Goal: Find specific page/section: Find specific page/section

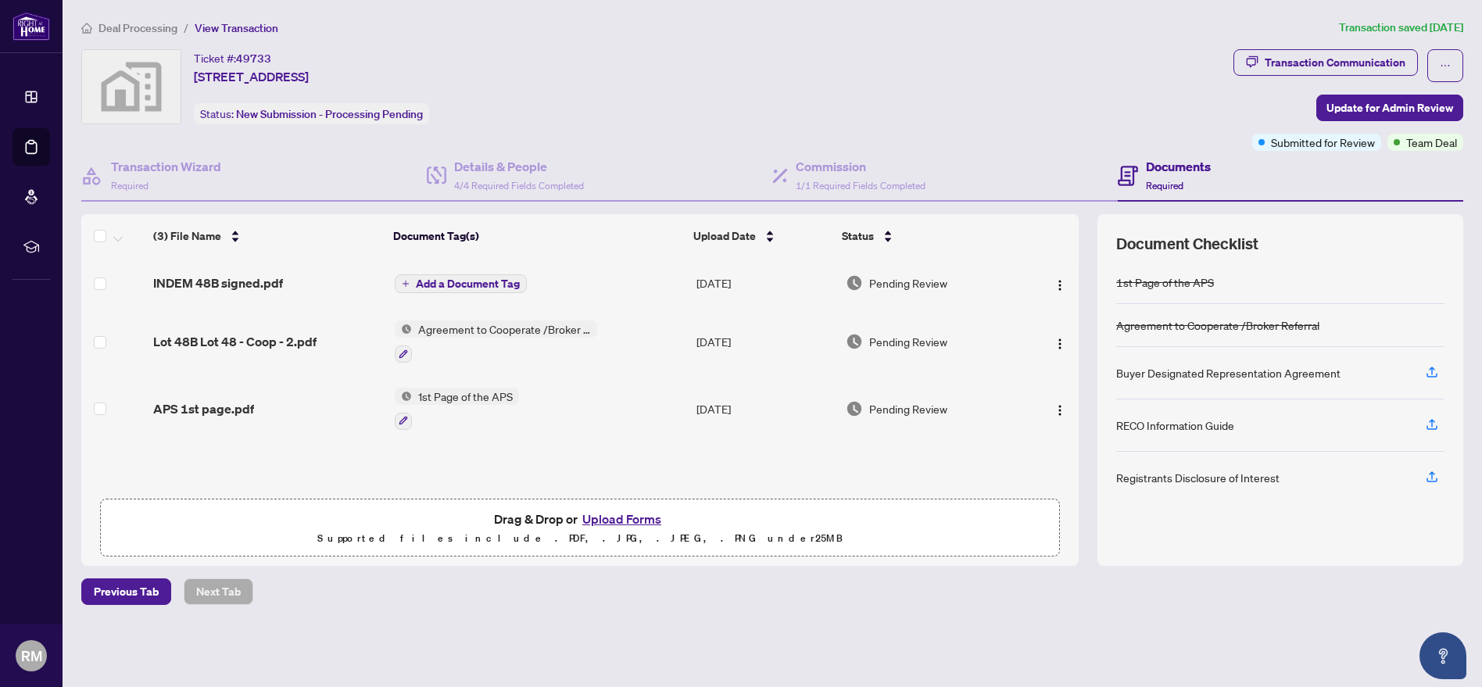
click at [134, 27] on span "Deal Processing" at bounding box center [137, 28] width 79 height 14
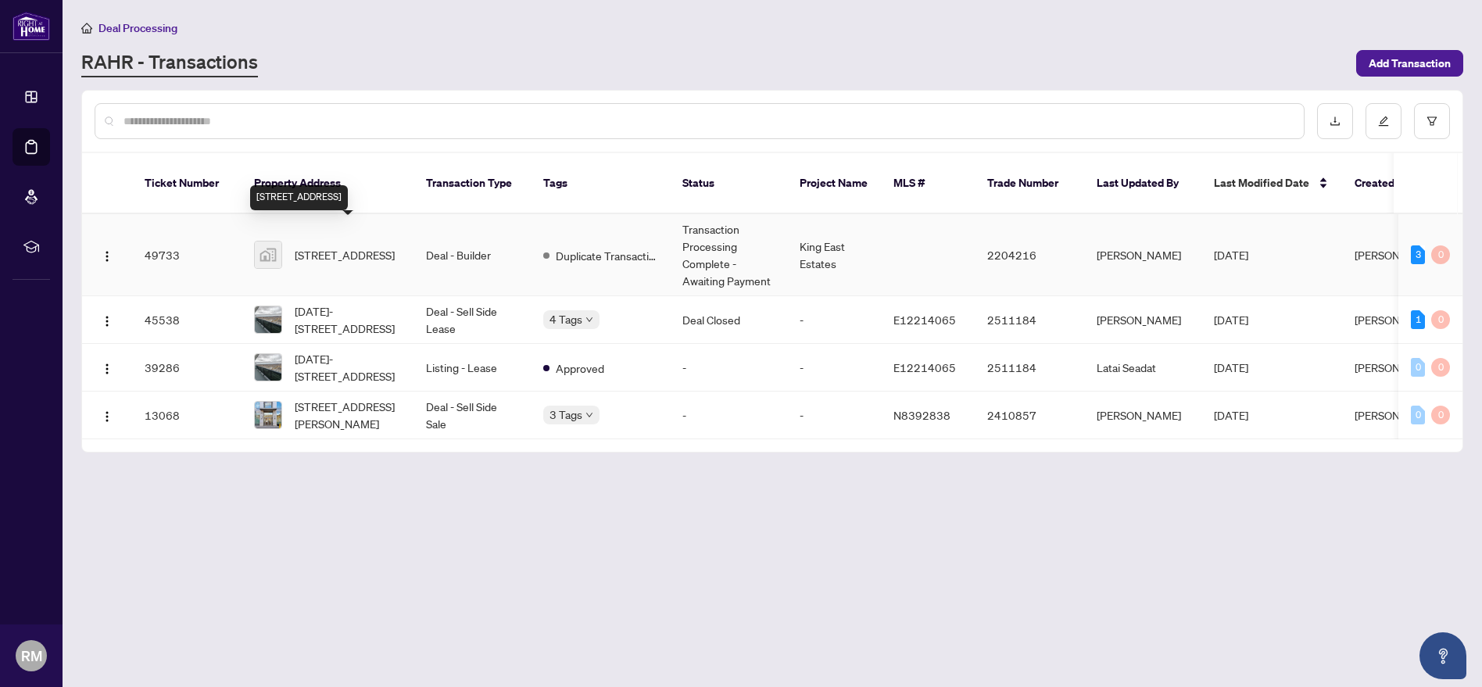
click at [319, 246] on span "[STREET_ADDRESS]" at bounding box center [345, 254] width 100 height 17
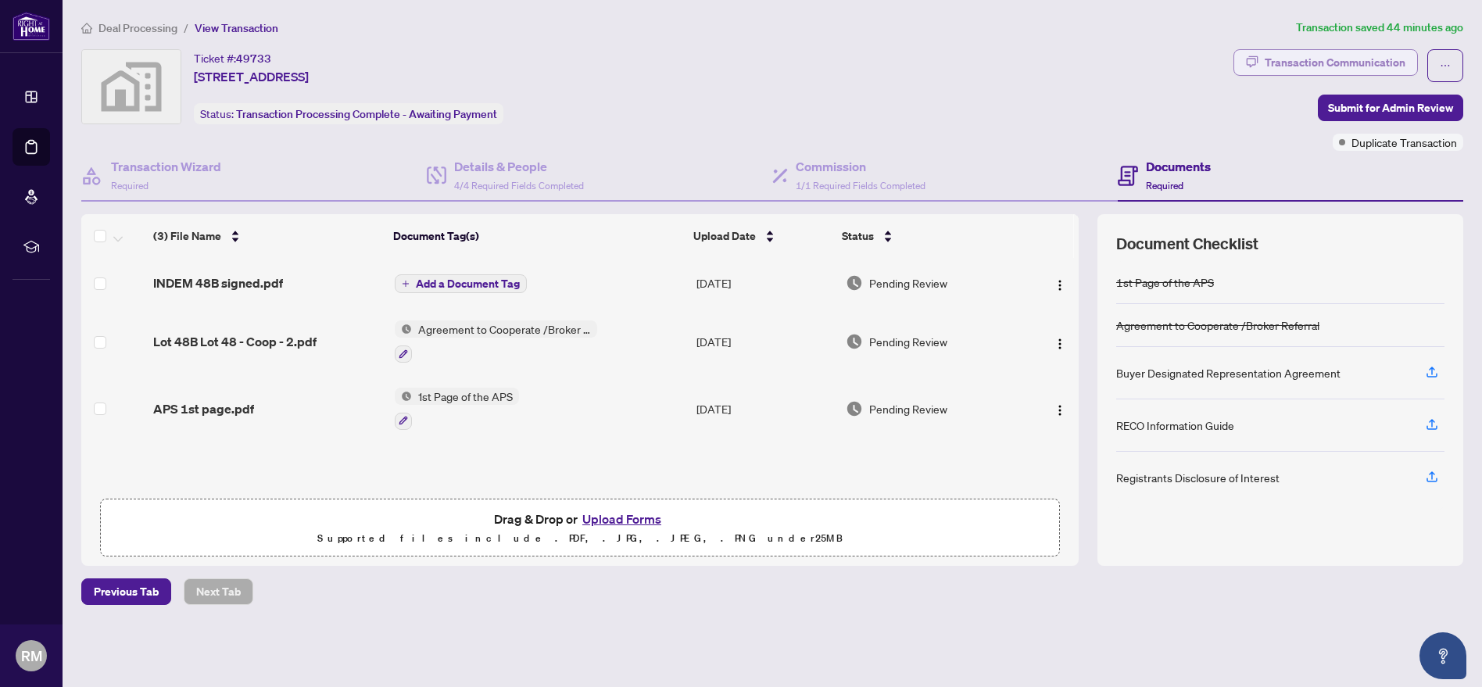
click at [1317, 71] on div "Transaction Communication" at bounding box center [1335, 62] width 141 height 25
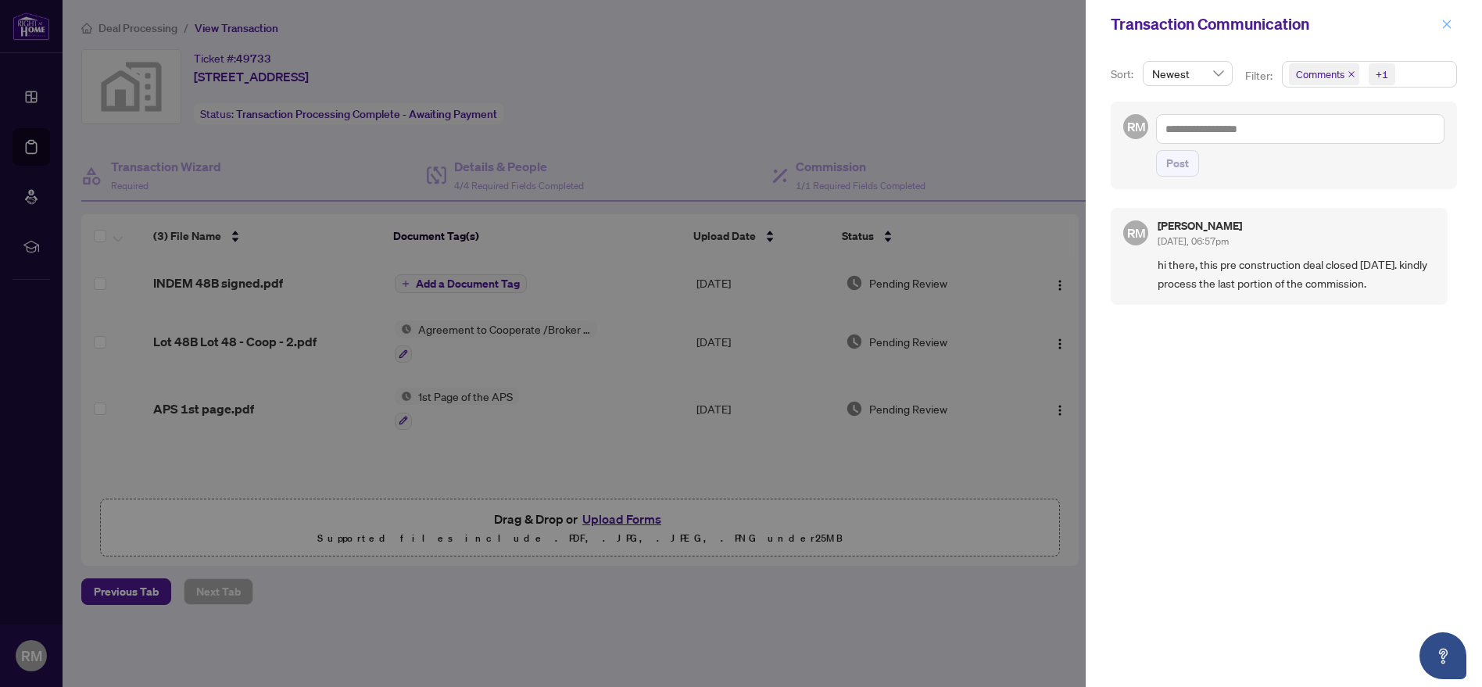
click at [1448, 25] on icon "close" at bounding box center [1447, 24] width 9 height 9
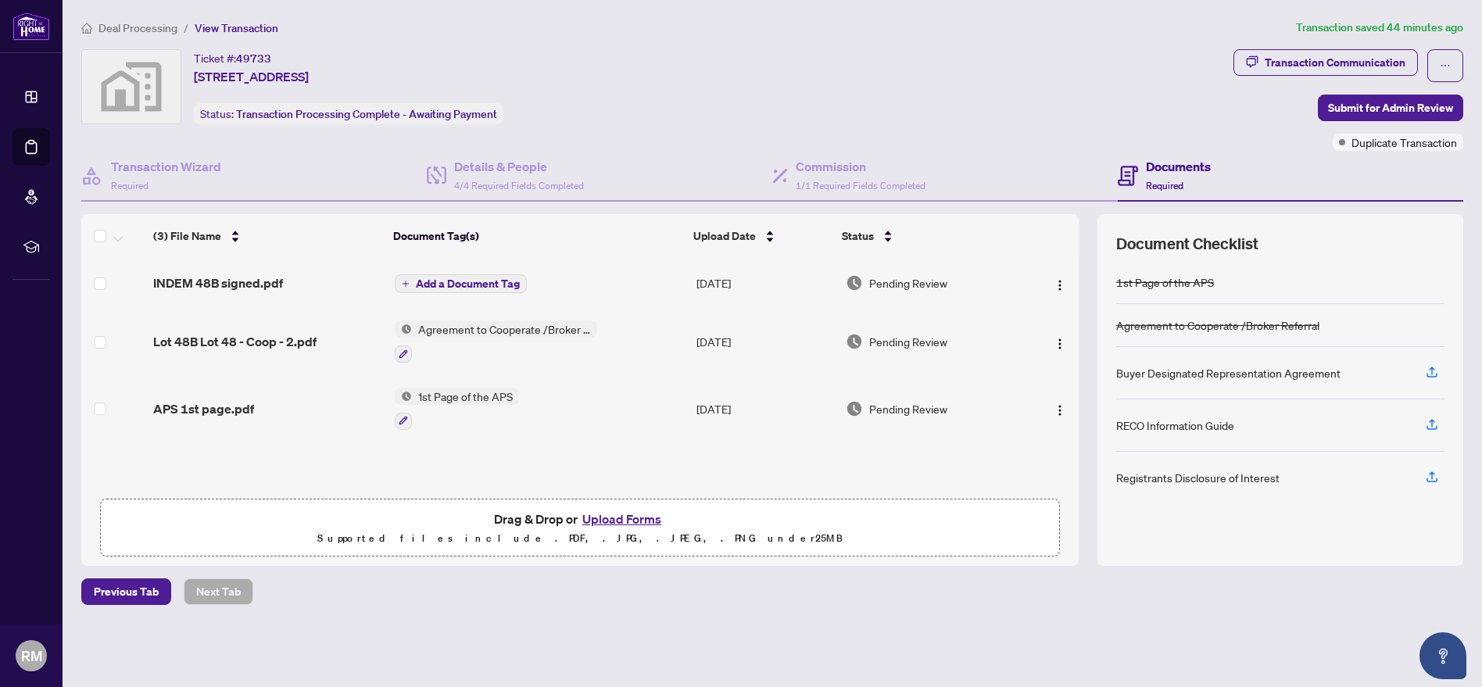
scroll to position [1, 0]
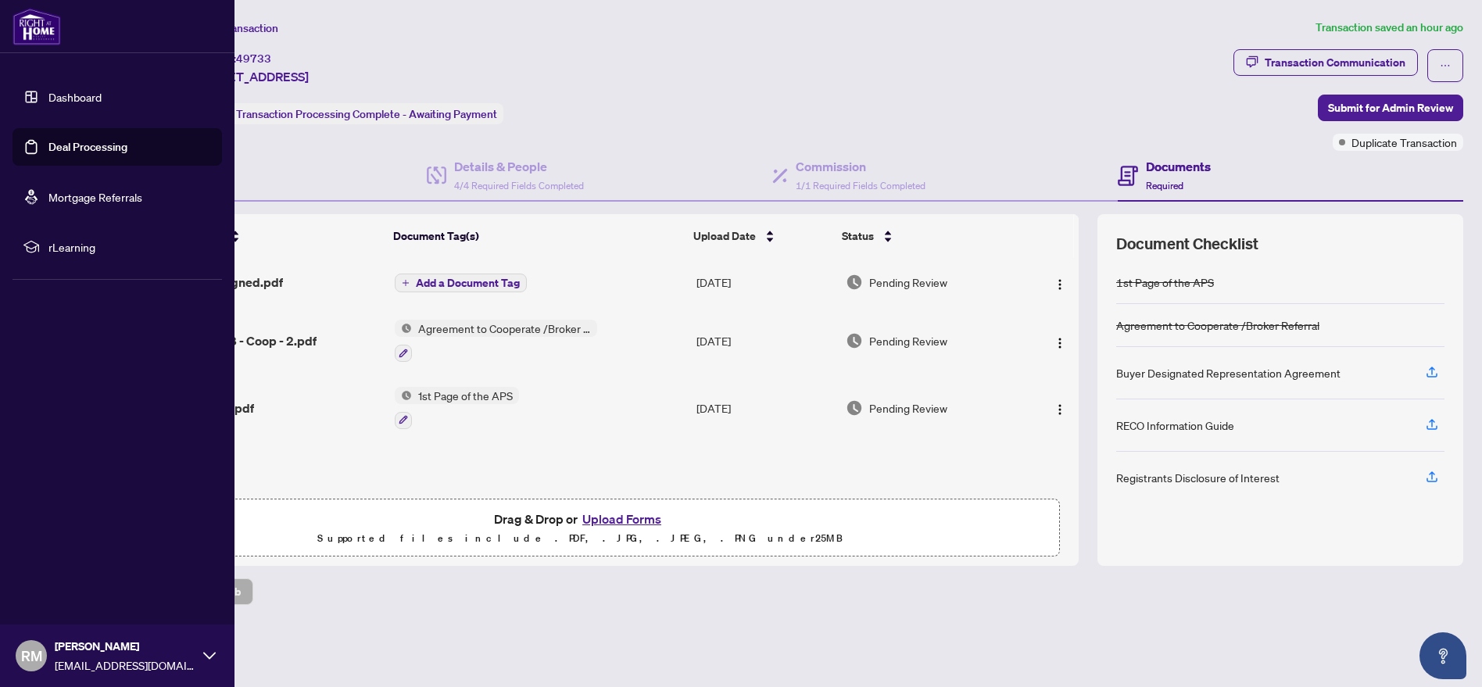
click at [70, 153] on link "Deal Processing" at bounding box center [87, 147] width 79 height 14
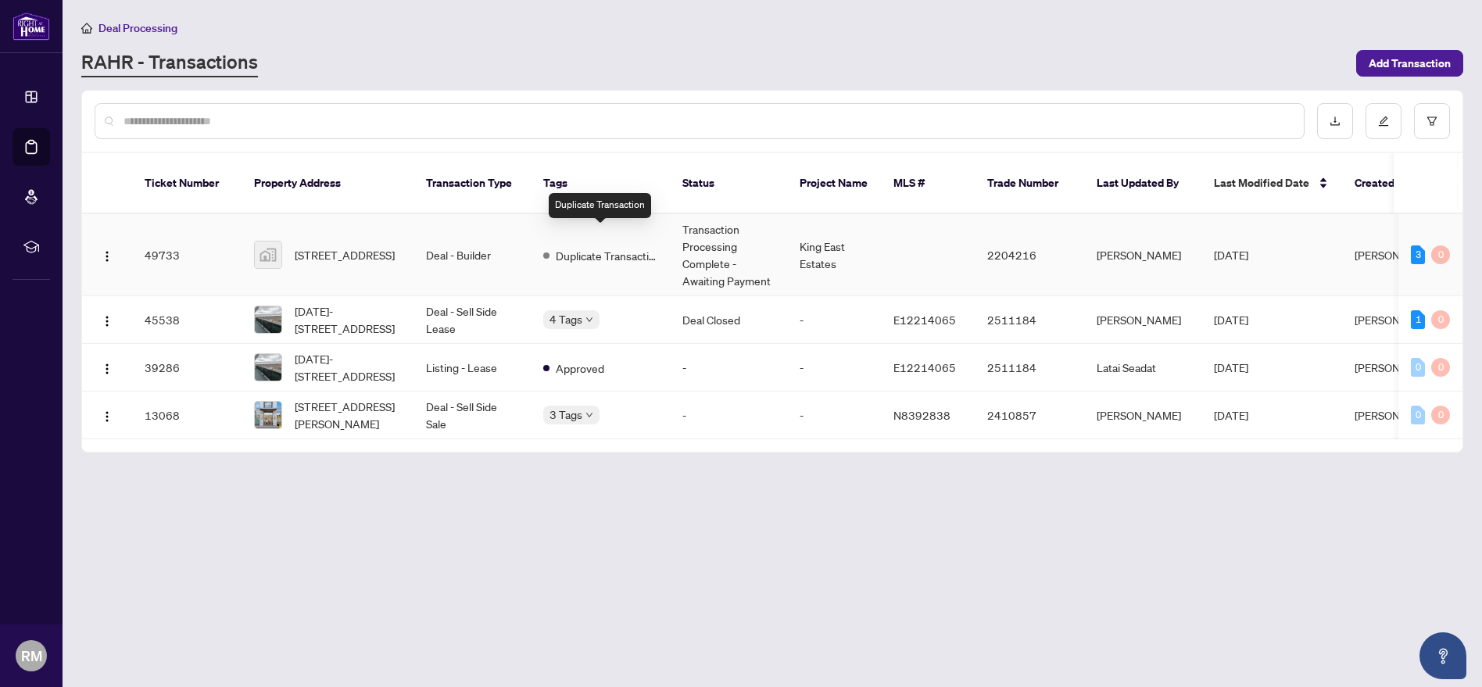
click at [592, 247] on span "Duplicate Transaction" at bounding box center [607, 255] width 102 height 17
